Goal: Find specific page/section: Find specific page/section

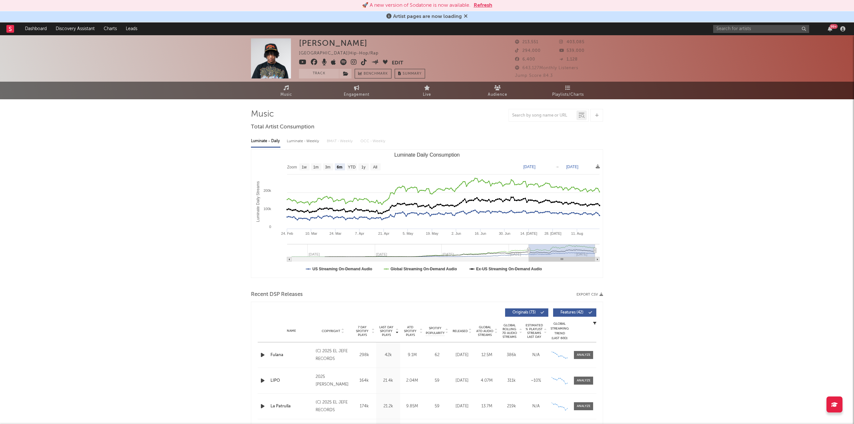
select select "6m"
drag, startPoint x: 731, startPoint y: 33, endPoint x: 735, endPoint y: 30, distance: 4.3
click at [731, 33] on div "99 +" at bounding box center [780, 28] width 134 height 13
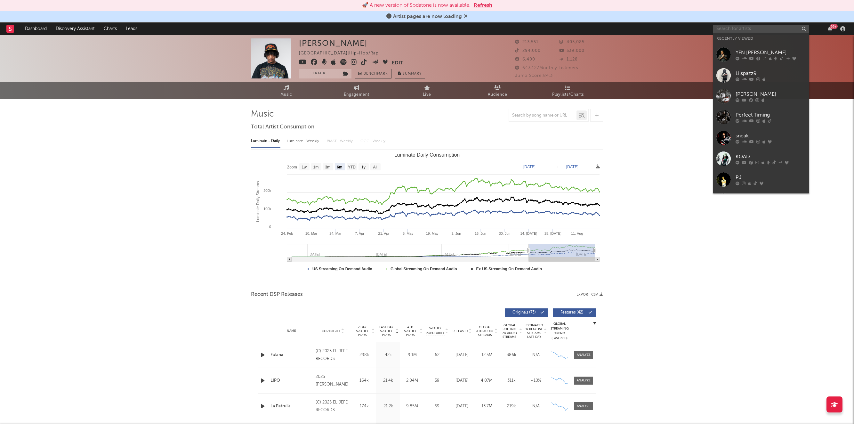
click at [735, 30] on input "text" at bounding box center [761, 29] width 96 height 8
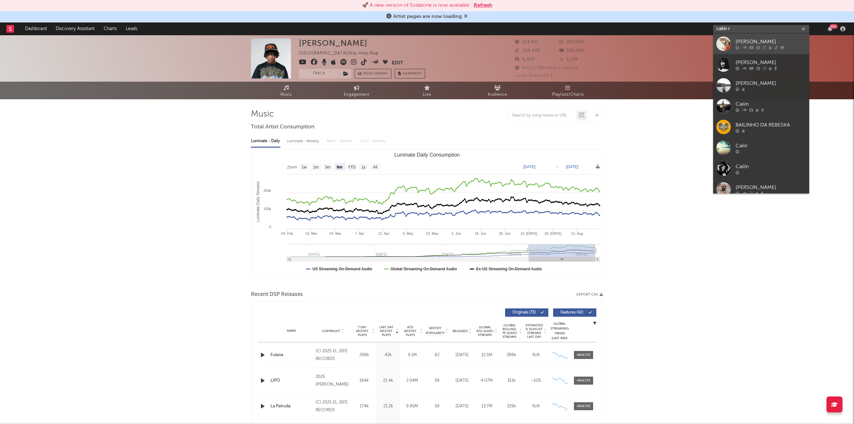
type input "cailin r"
click at [749, 41] on div "[PERSON_NAME]" at bounding box center [771, 42] width 70 height 8
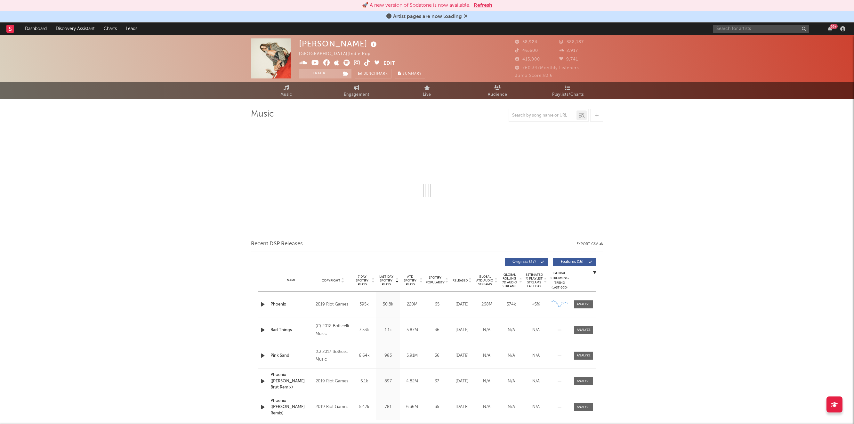
select select "6m"
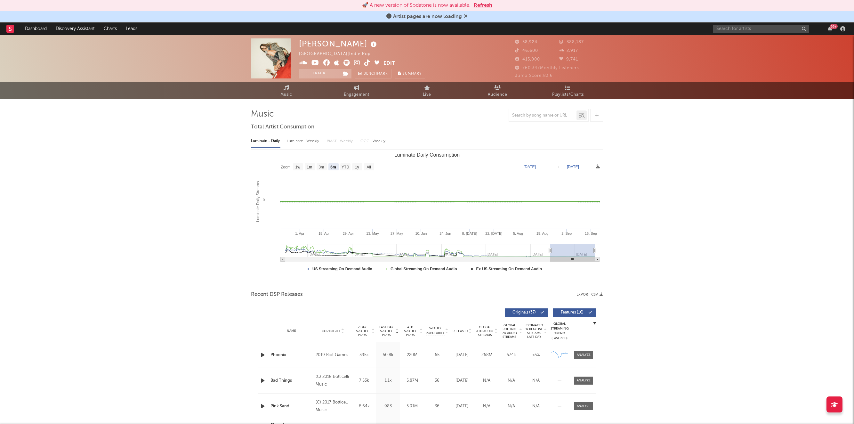
drag, startPoint x: 271, startPoint y: 57, endPoint x: 423, endPoint y: 0, distance: 162.1
